Goal: Browse casually

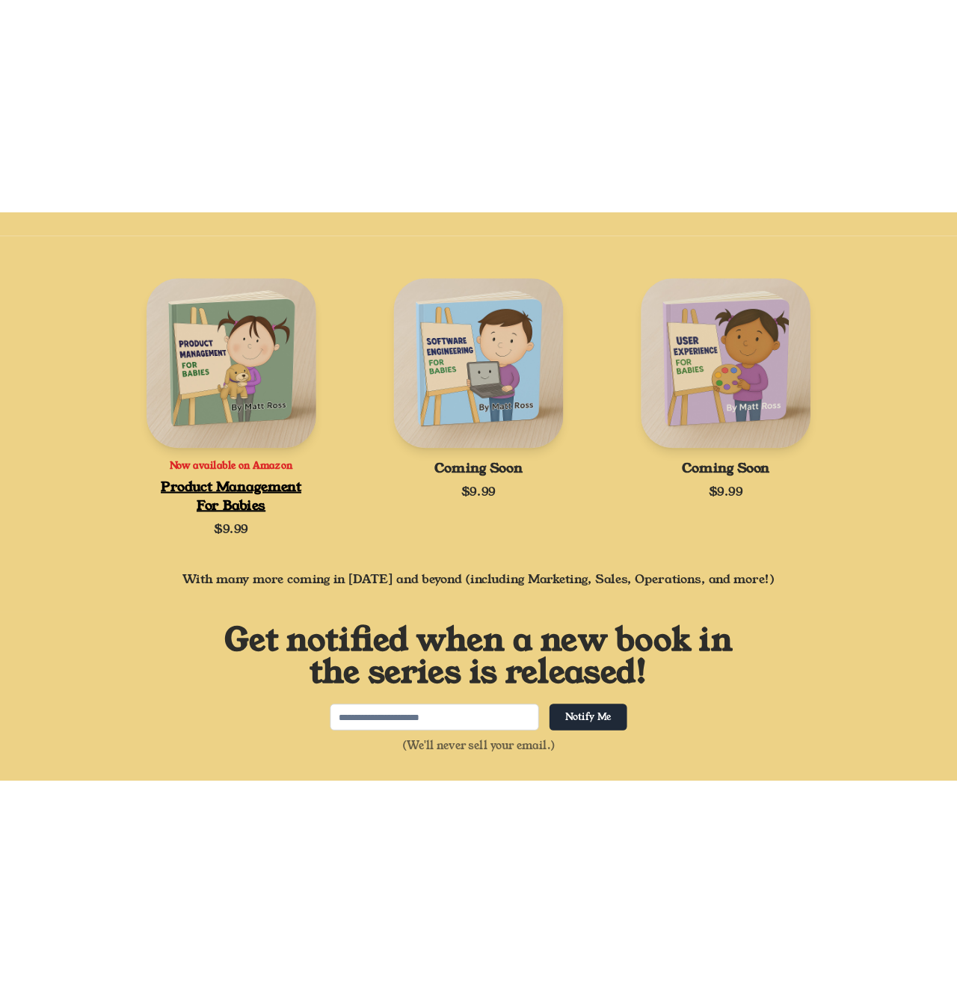
scroll to position [300, 0]
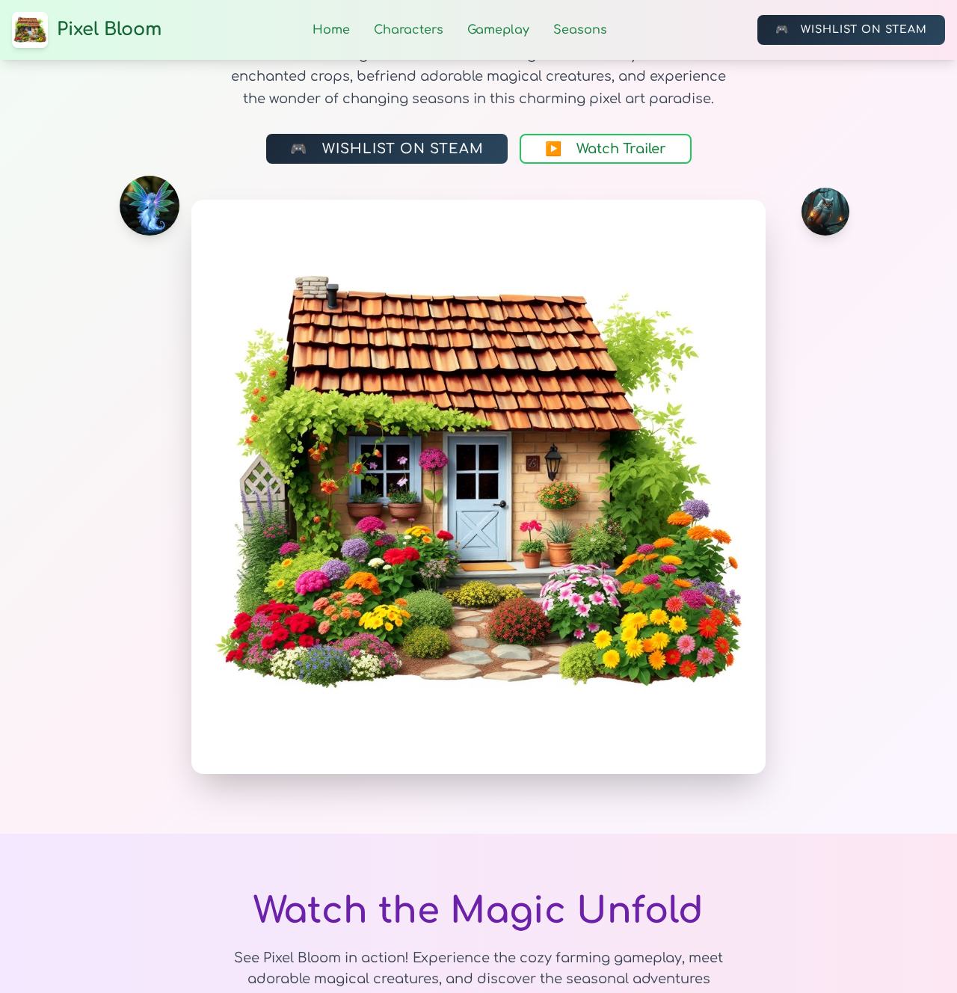
scroll to position [200, 0]
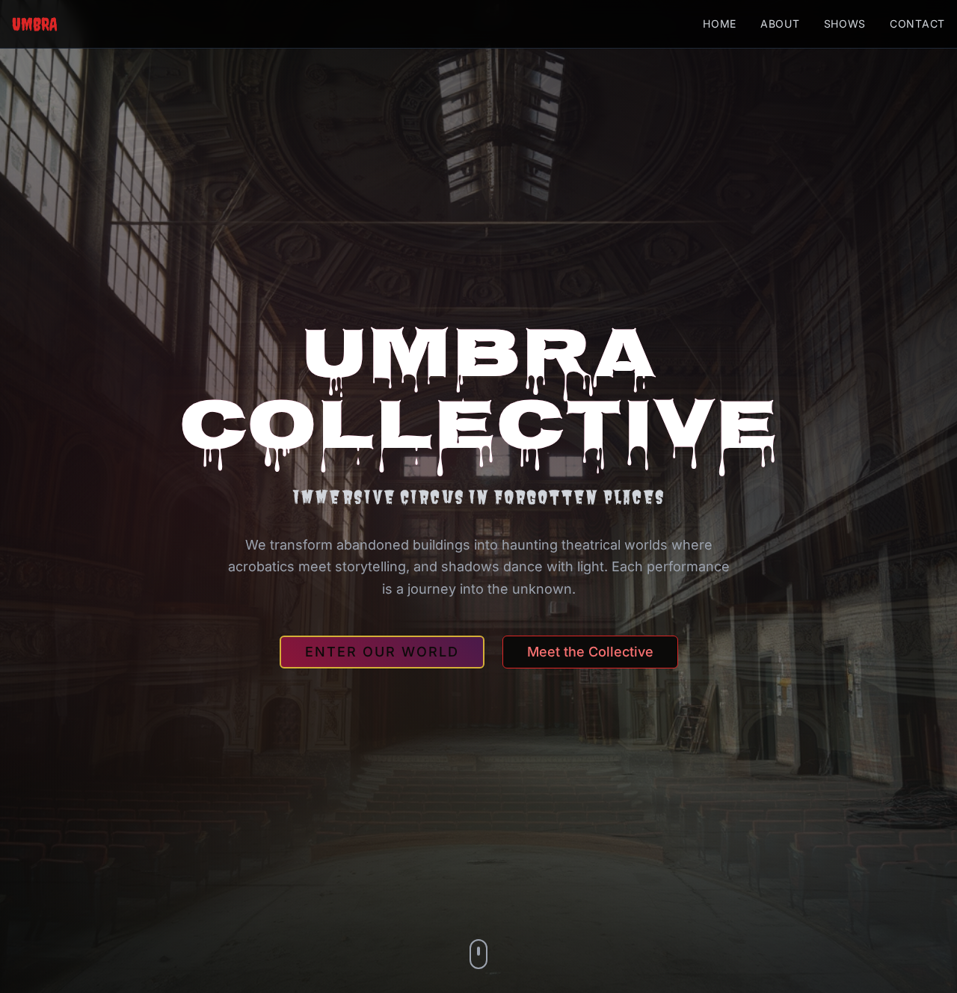
click at [466, 362] on h1 "UMBRA COLLECTIVE" at bounding box center [479, 396] width 670 height 144
